Goal: Transaction & Acquisition: Purchase product/service

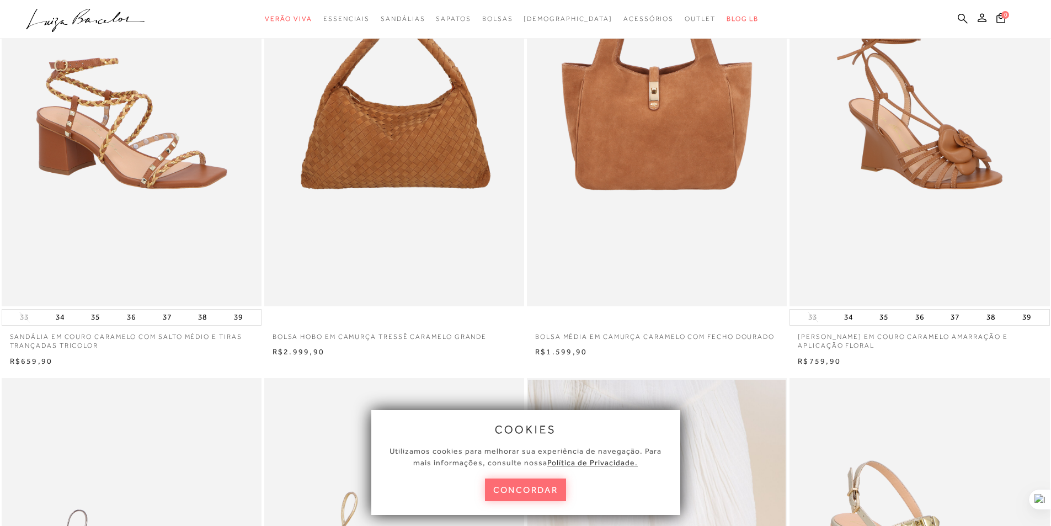
click at [521, 498] on button "concordar" at bounding box center [526, 489] width 82 height 23
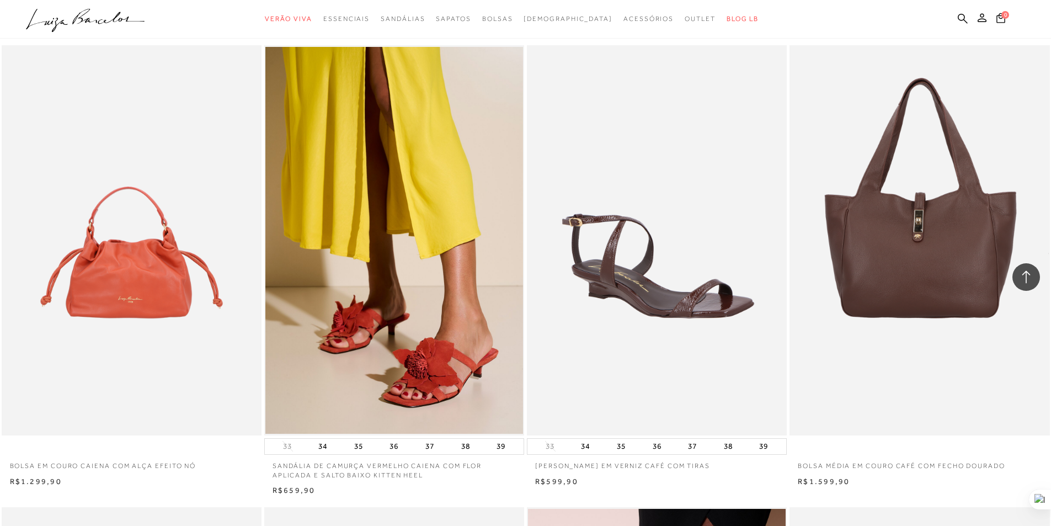
scroll to position [1435, 0]
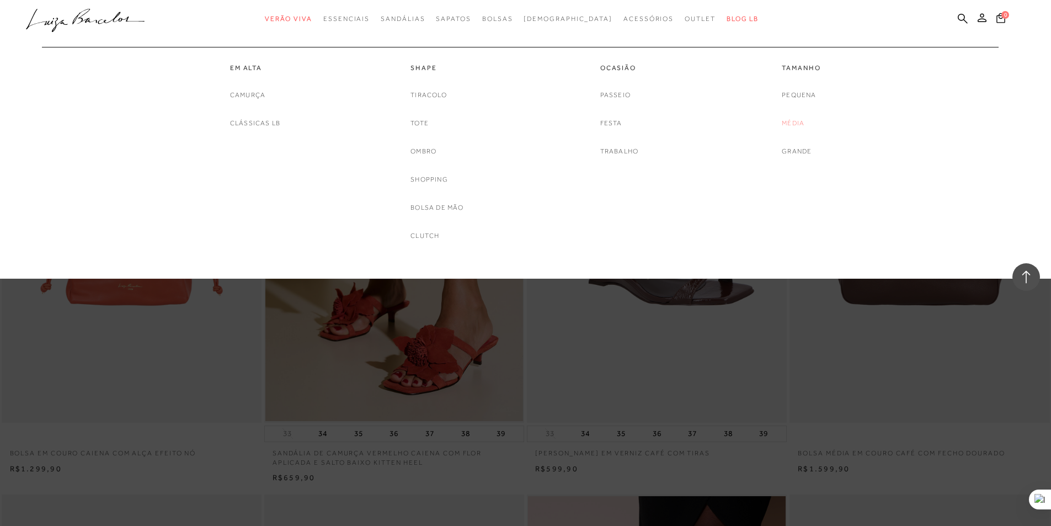
click at [802, 121] on link "Média" at bounding box center [793, 124] width 23 height 12
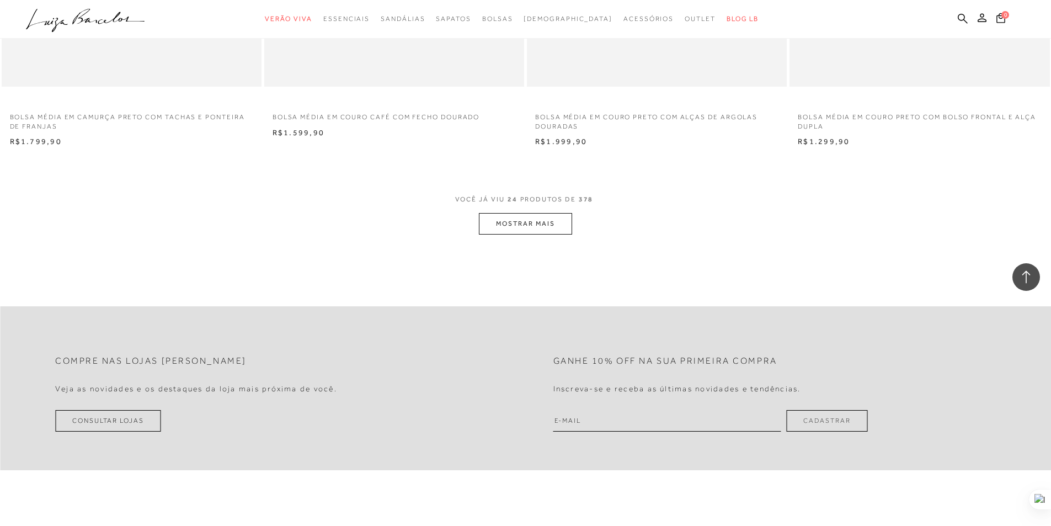
scroll to position [2704, 0]
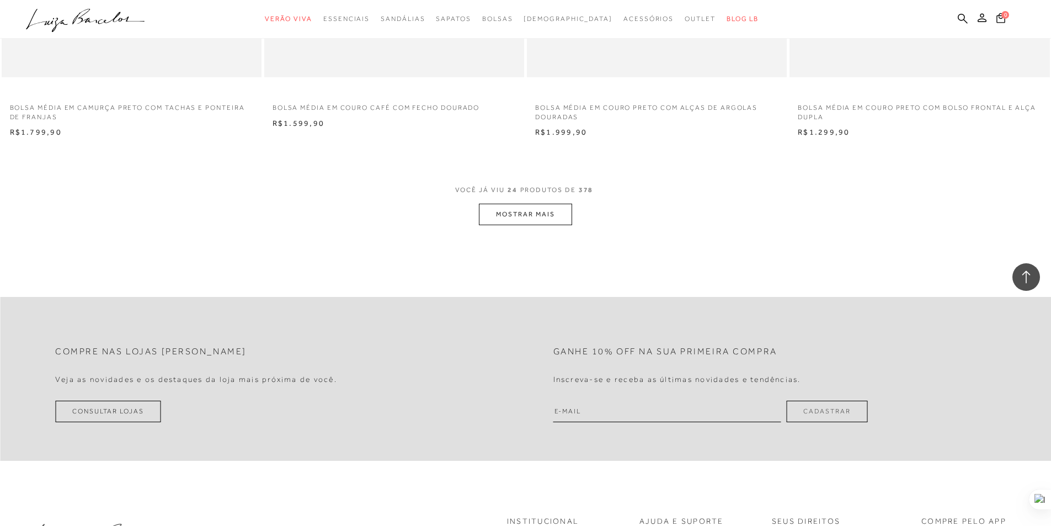
click at [514, 216] on button "MOSTRAR MAIS" at bounding box center [525, 215] width 93 height 22
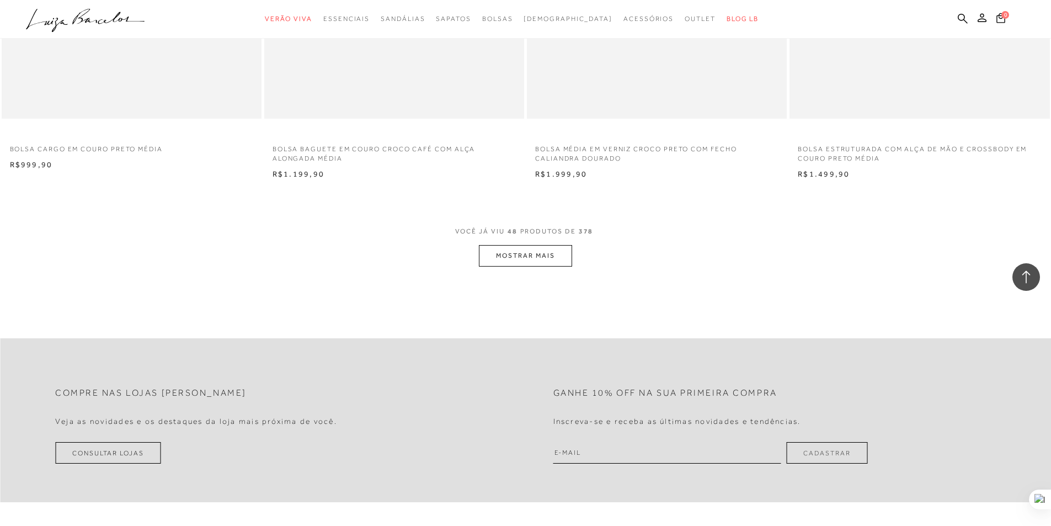
scroll to position [5462, 0]
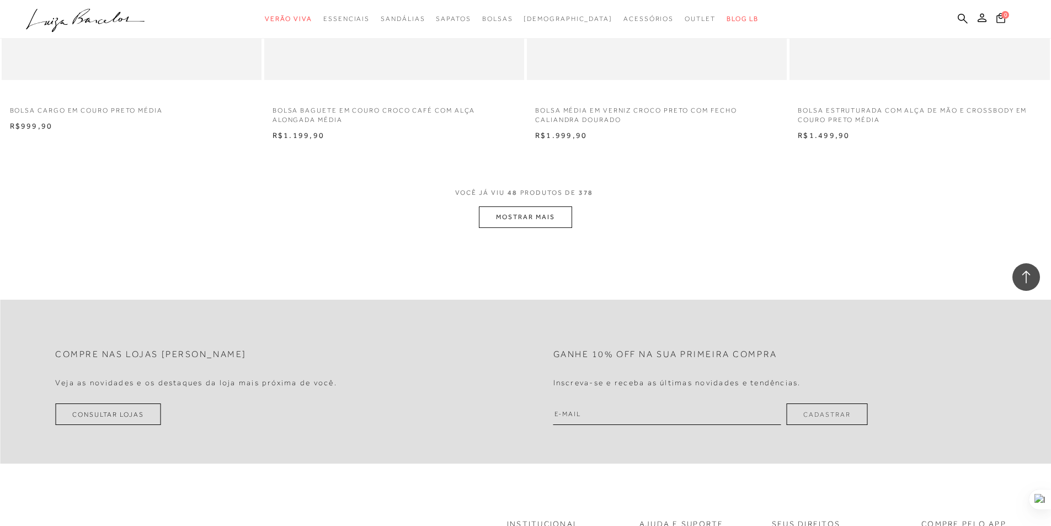
click at [542, 223] on button "MOSTRAR MAIS" at bounding box center [525, 217] width 93 height 22
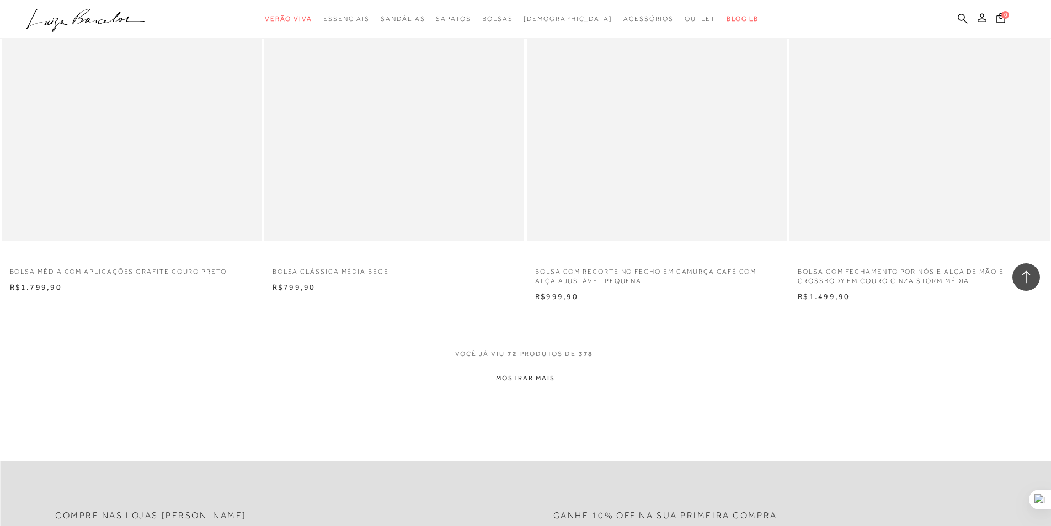
scroll to position [8221, 0]
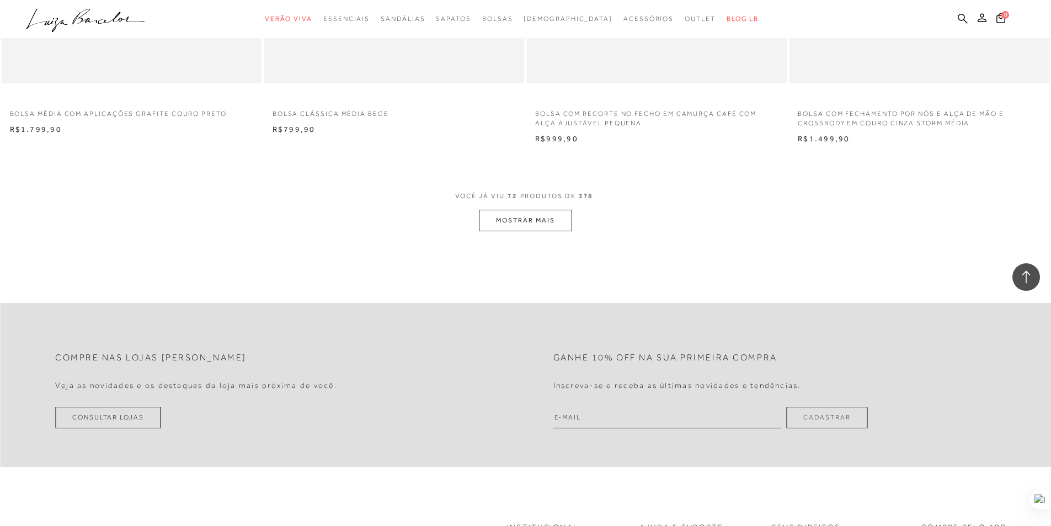
click at [499, 216] on button "MOSTRAR MAIS" at bounding box center [525, 221] width 93 height 22
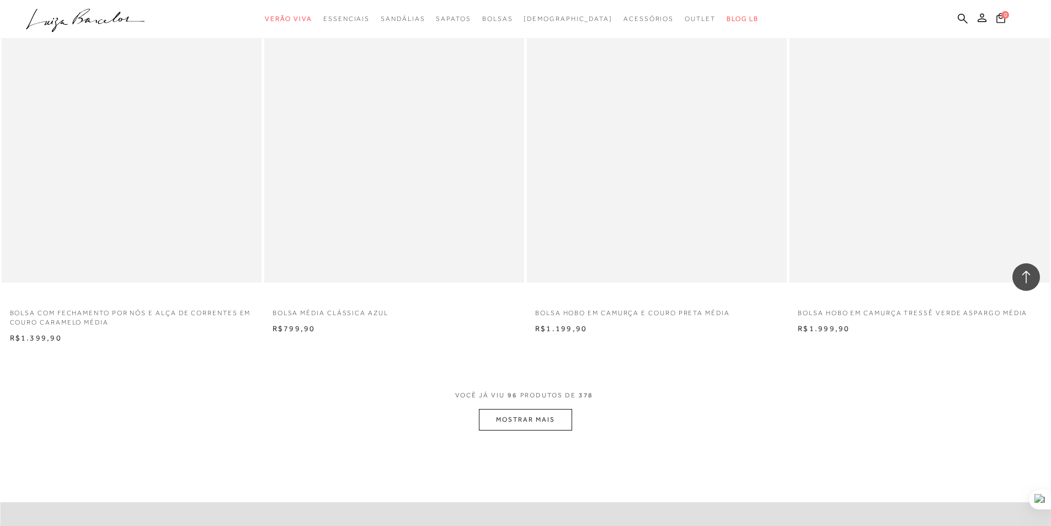
scroll to position [10814, 0]
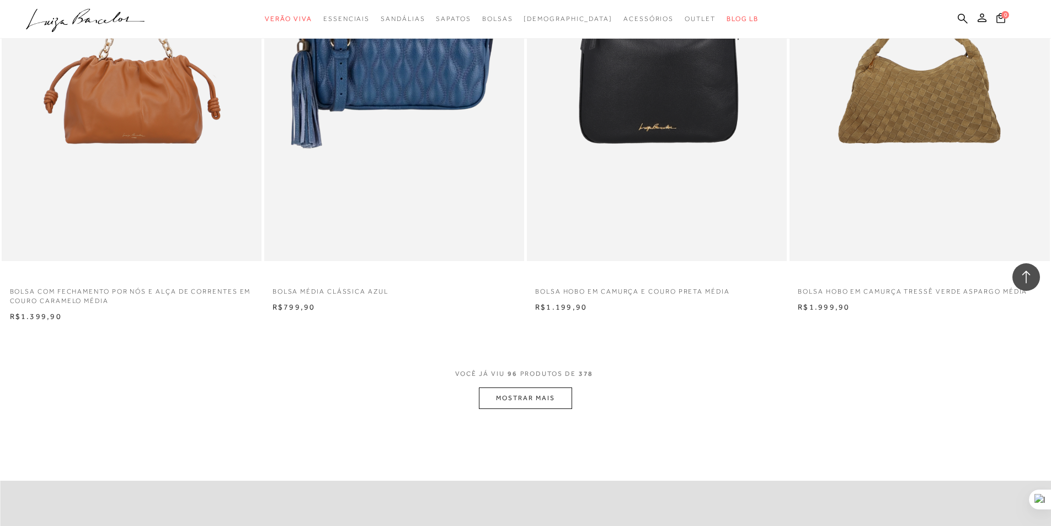
click at [564, 396] on button "MOSTRAR MAIS" at bounding box center [525, 398] width 93 height 22
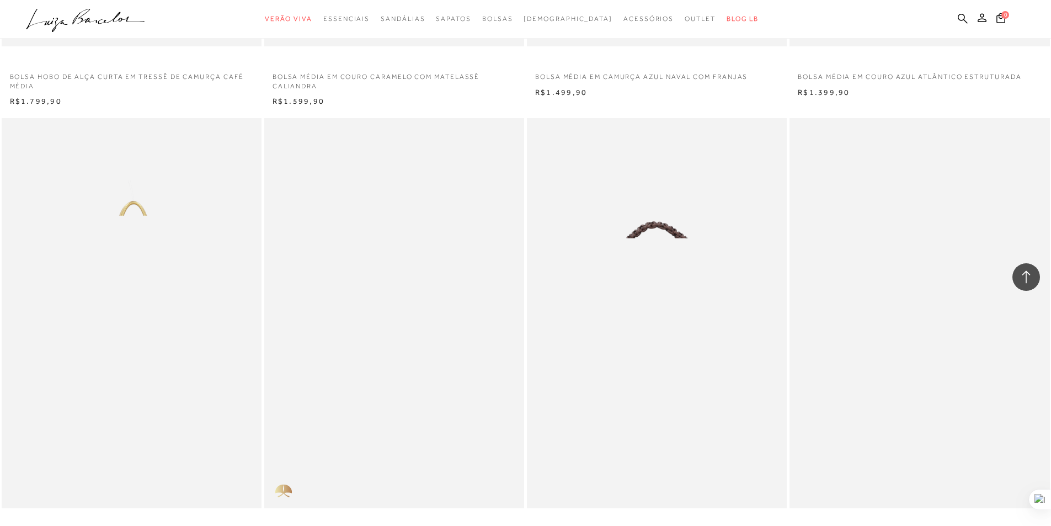
scroll to position [13628, 0]
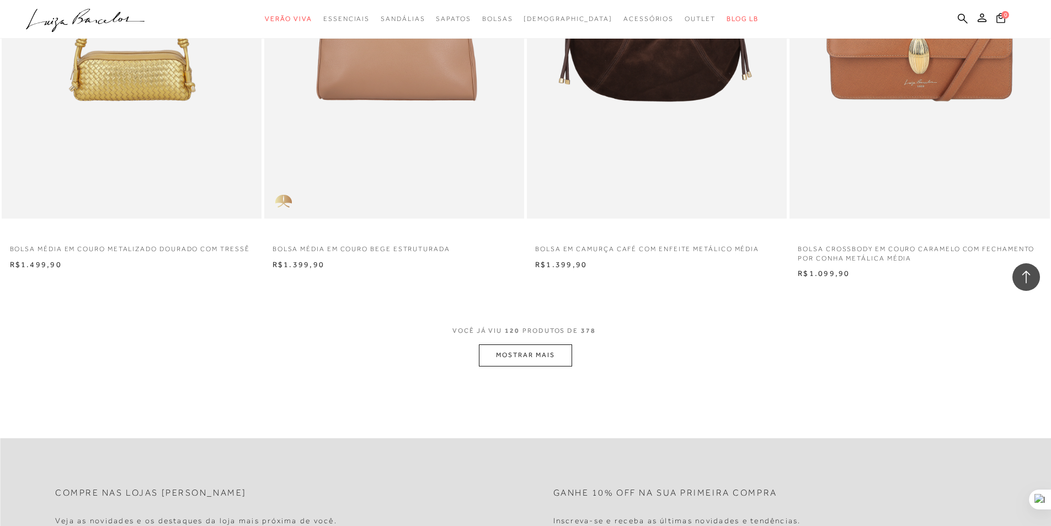
click at [556, 354] on button "MOSTRAR MAIS" at bounding box center [525, 355] width 93 height 22
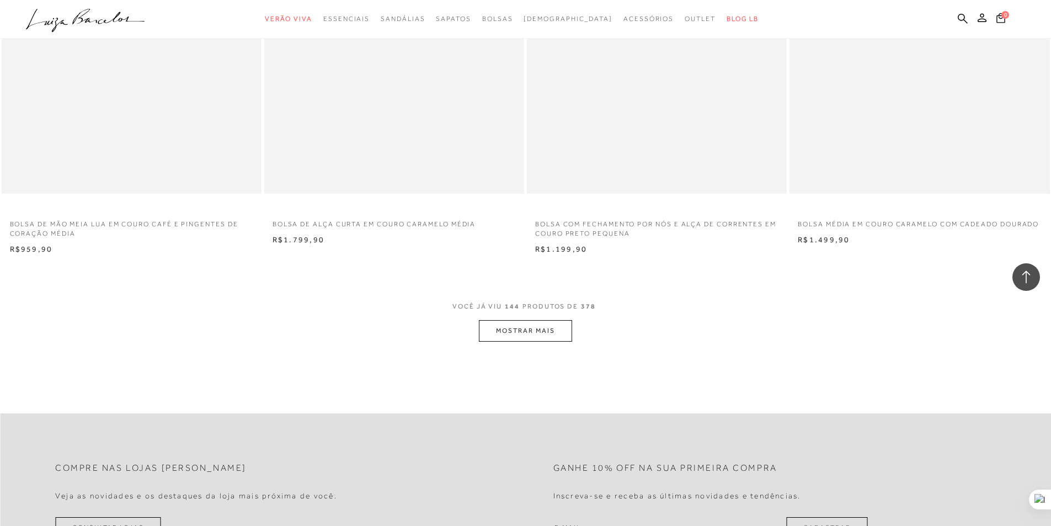
scroll to position [16553, 0]
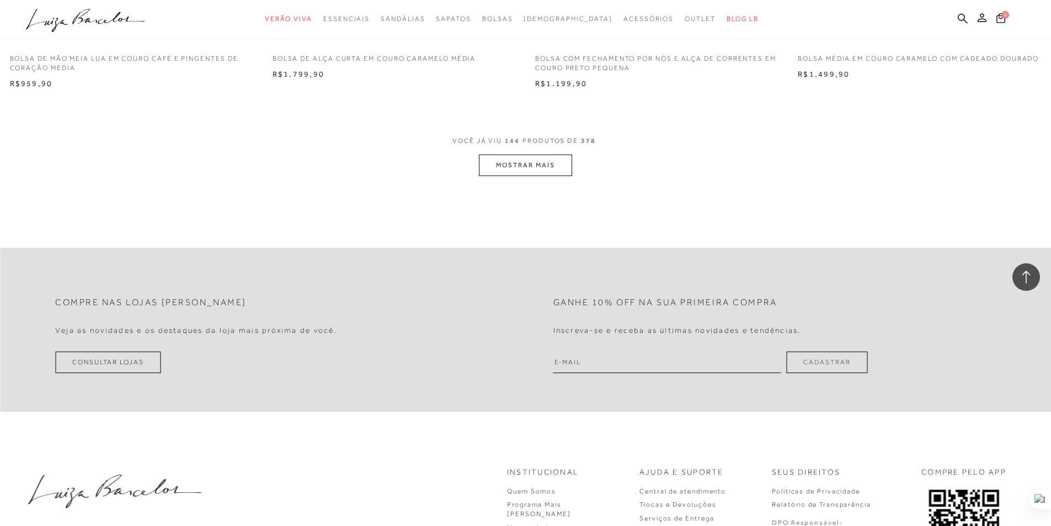
click at [525, 163] on button "MOSTRAR MAIS" at bounding box center [525, 165] width 93 height 22
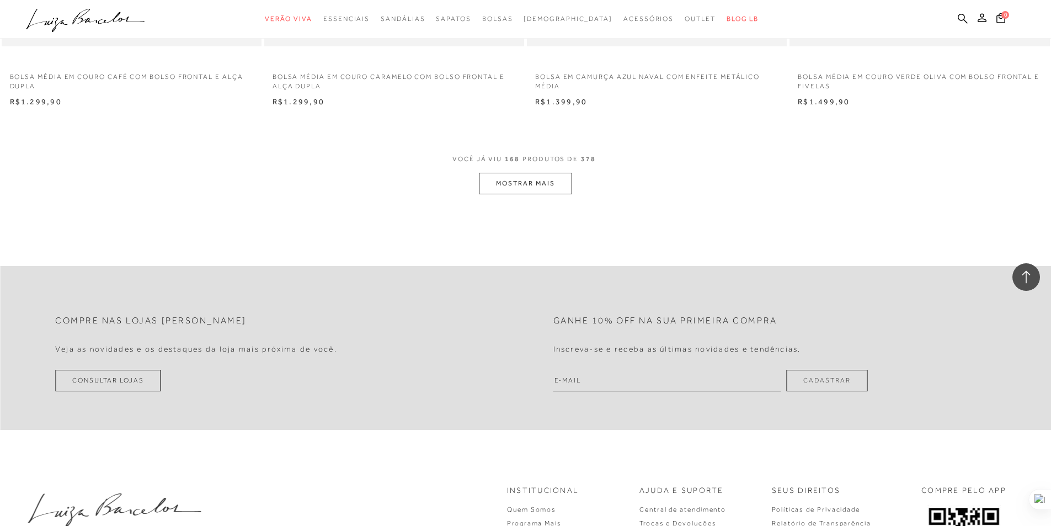
scroll to position [19311, 0]
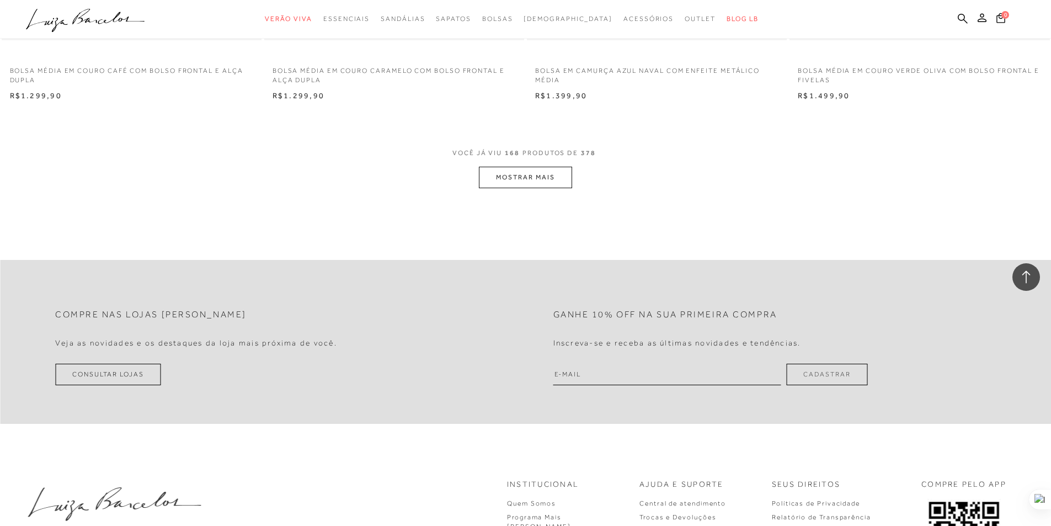
click at [561, 177] on button "MOSTRAR MAIS" at bounding box center [525, 178] width 93 height 22
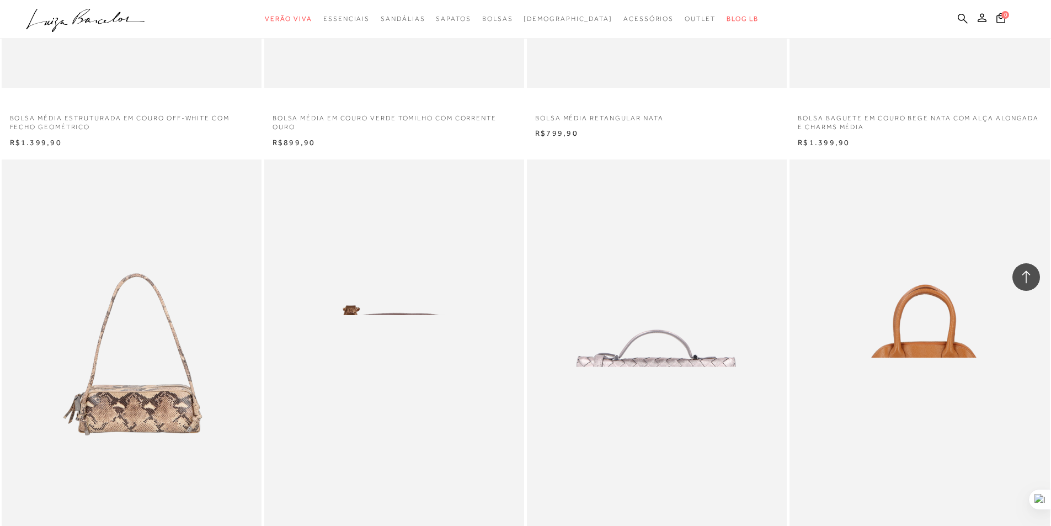
scroll to position [21794, 0]
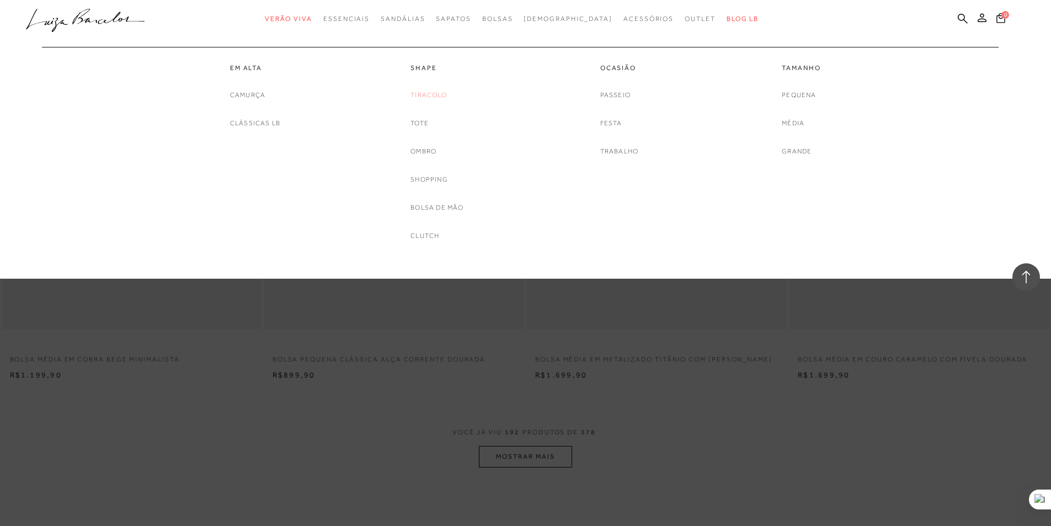
click at [426, 95] on link "Tiracolo" at bounding box center [429, 95] width 36 height 12
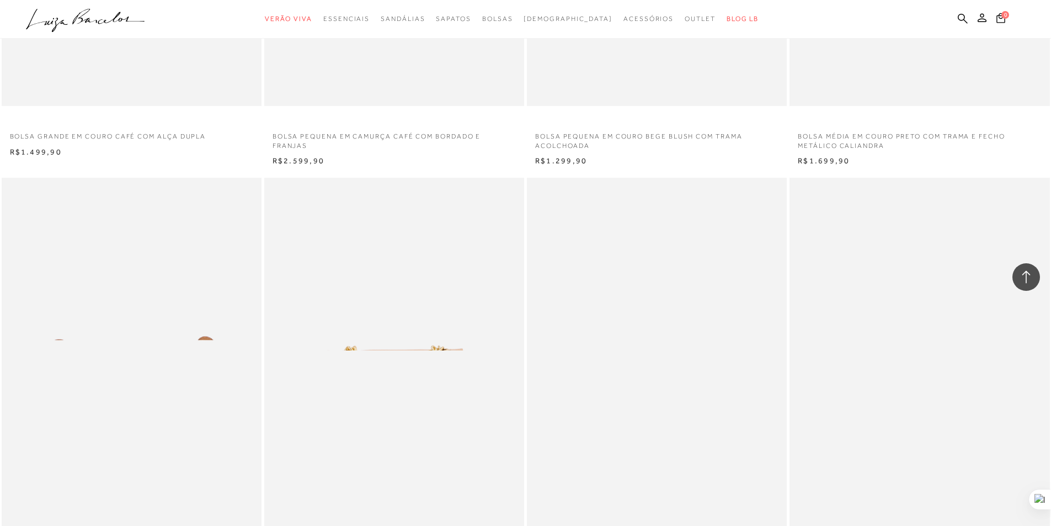
scroll to position [1766, 0]
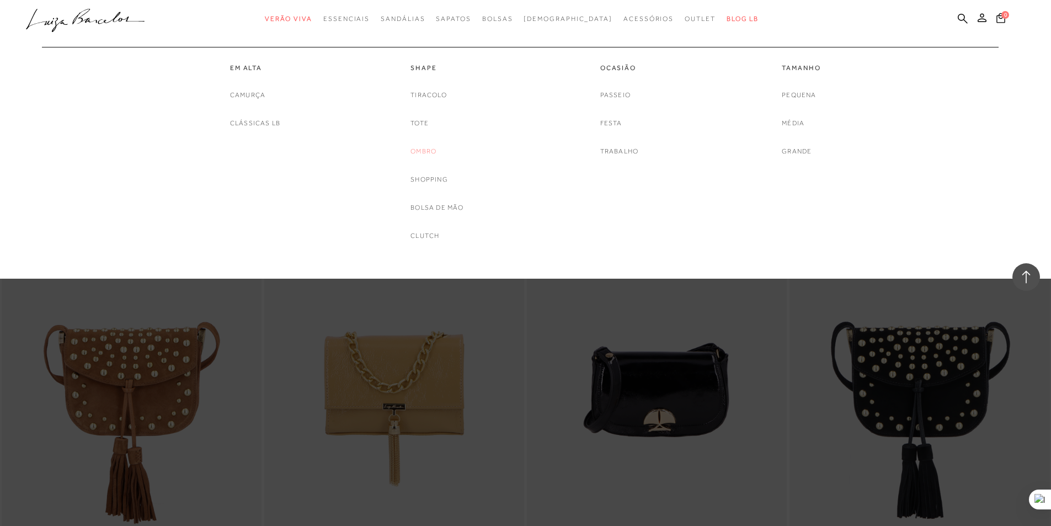
click at [429, 151] on link "Ombro" at bounding box center [424, 152] width 26 height 12
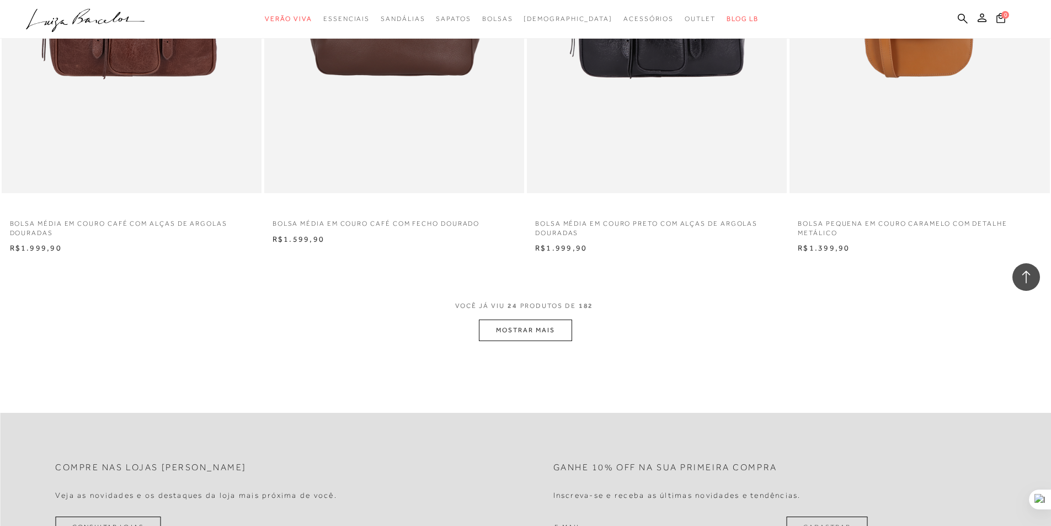
scroll to position [2593, 0]
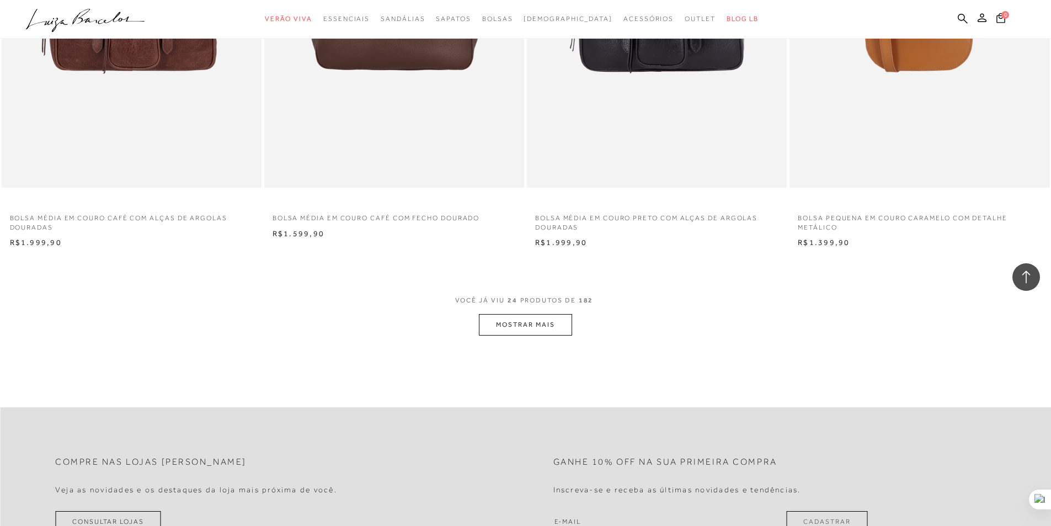
click at [550, 327] on button "MOSTRAR MAIS" at bounding box center [525, 325] width 93 height 22
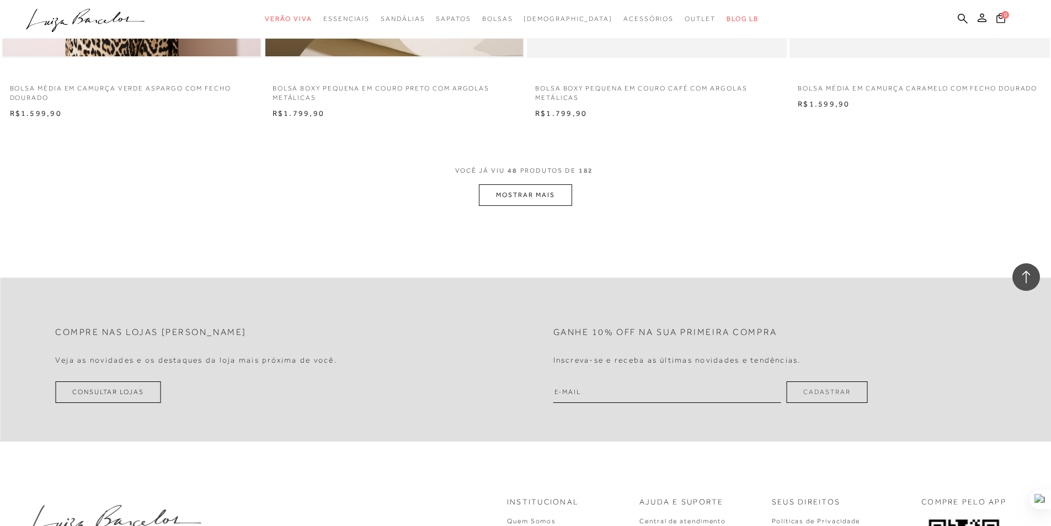
scroll to position [5518, 0]
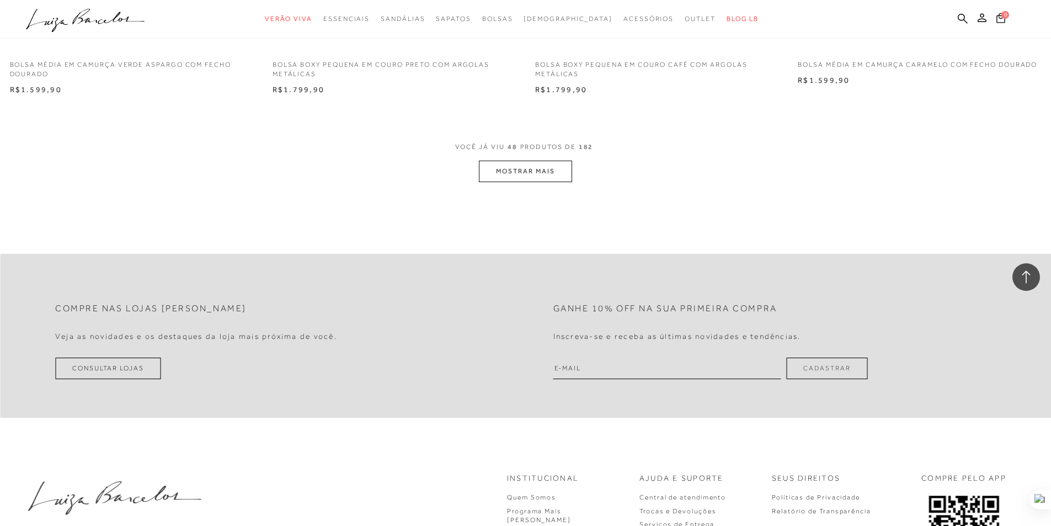
click at [530, 174] on button "MOSTRAR MAIS" at bounding box center [525, 172] width 93 height 22
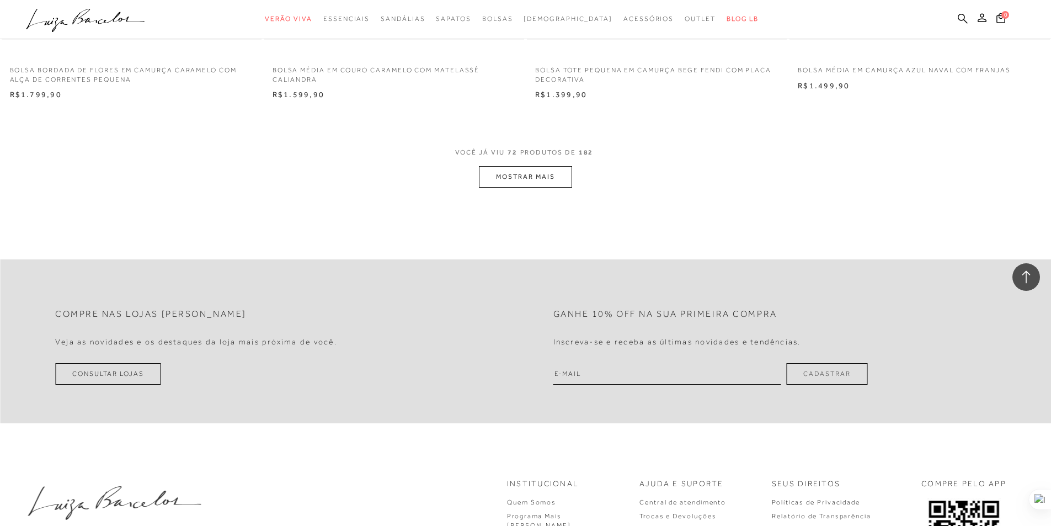
scroll to position [8276, 0]
click at [499, 177] on button "MOSTRAR MAIS" at bounding box center [525, 175] width 93 height 22
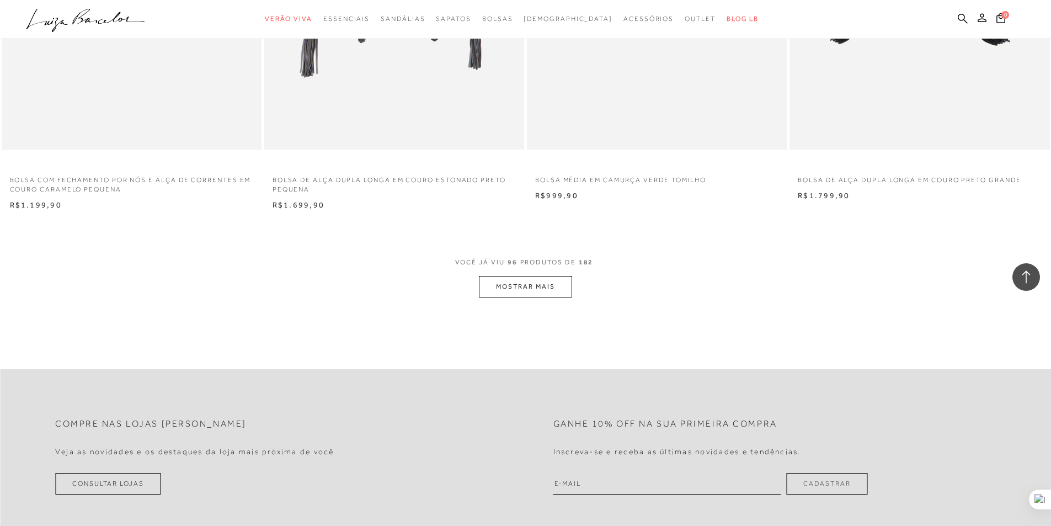
scroll to position [10980, 0]
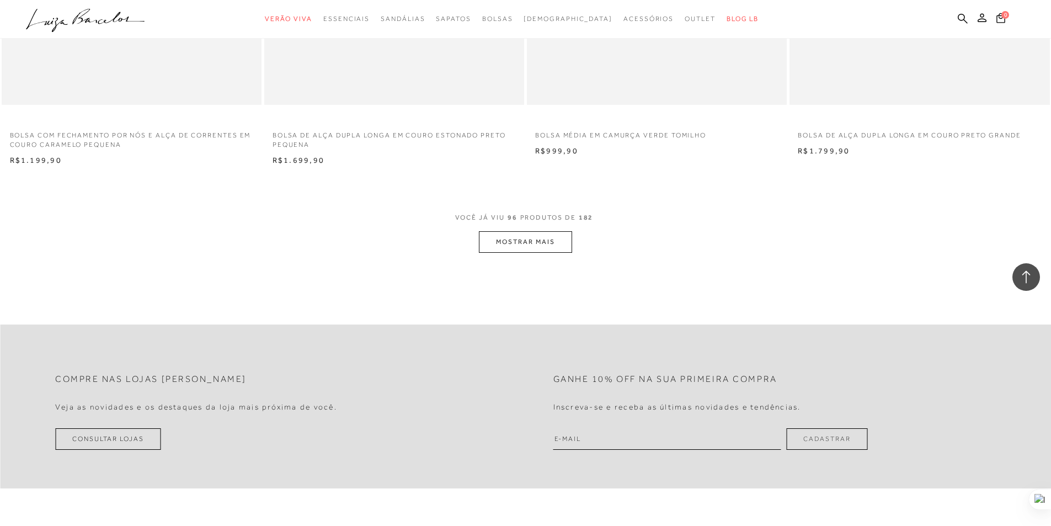
click at [546, 242] on button "MOSTRAR MAIS" at bounding box center [525, 242] width 93 height 22
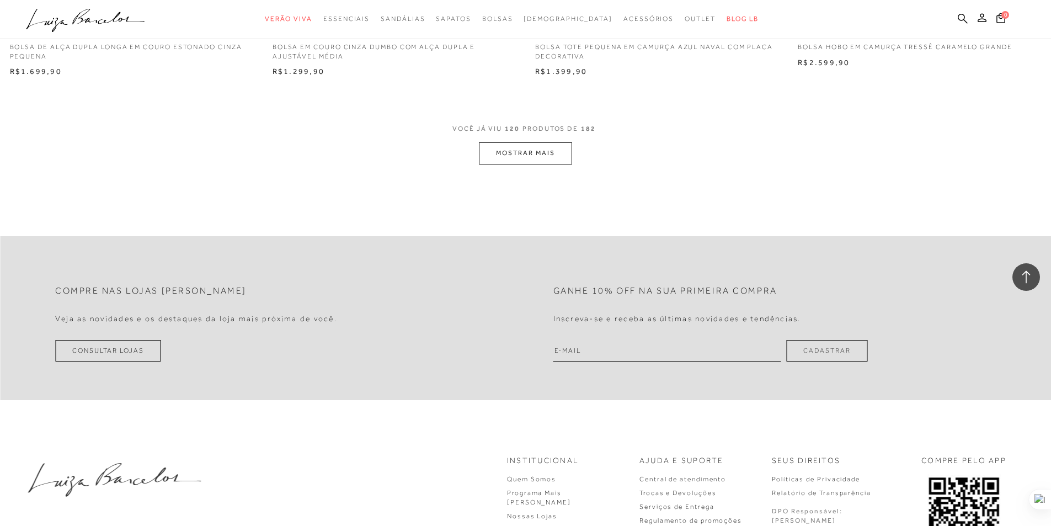
scroll to position [13849, 0]
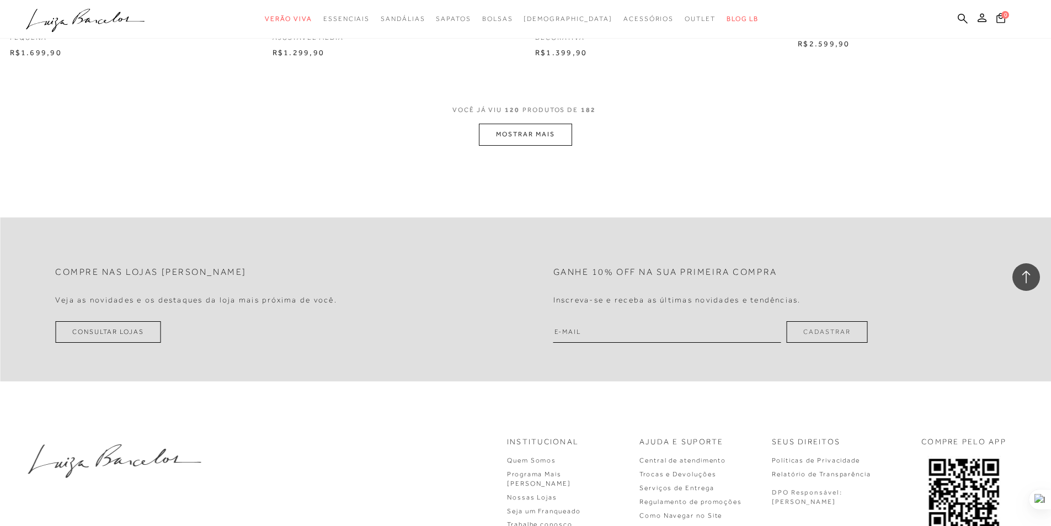
click at [540, 140] on button "MOSTRAR MAIS" at bounding box center [525, 135] width 93 height 22
click at [542, 146] on button "MOSTRAR MAIS" at bounding box center [525, 138] width 93 height 22
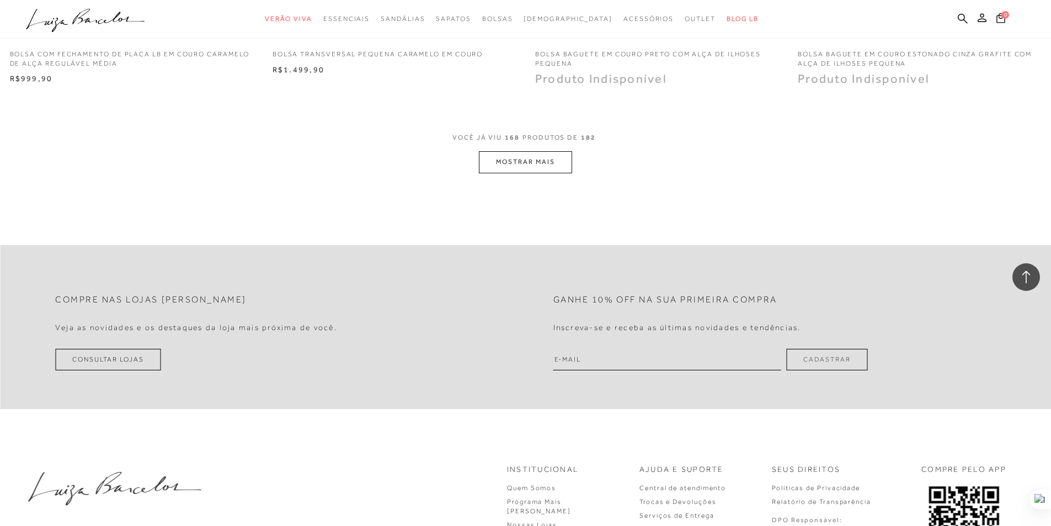
scroll to position [19367, 0]
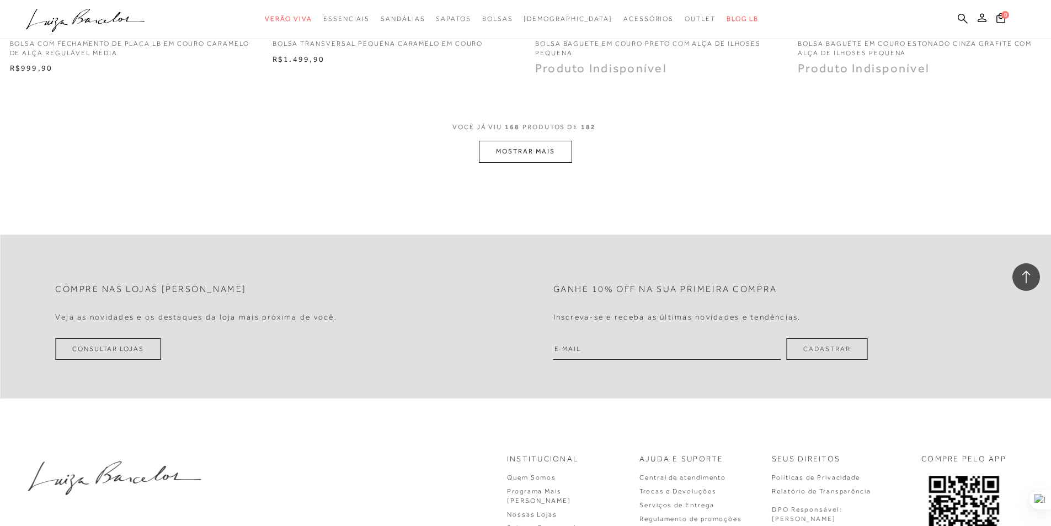
click at [543, 148] on button "MOSTRAR MAIS" at bounding box center [525, 152] width 93 height 22
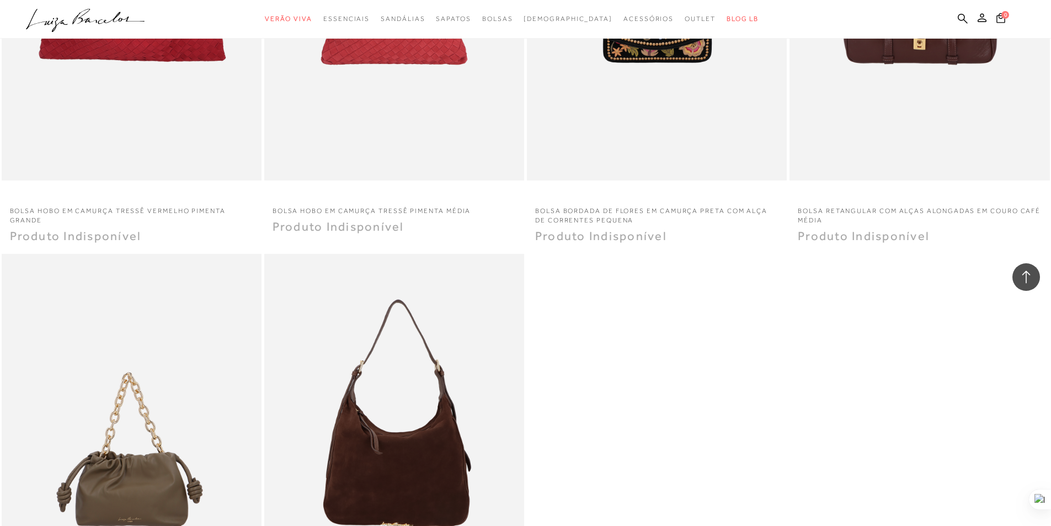
scroll to position [20636, 0]
